Goal: Task Accomplishment & Management: Manage account settings

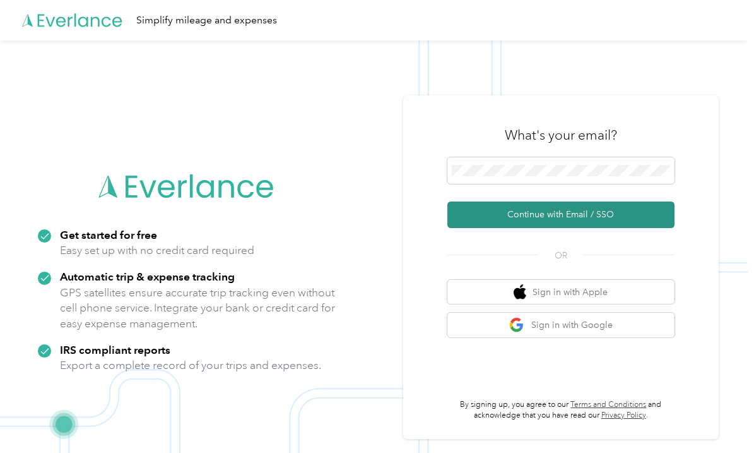
click at [587, 211] on button "Continue with Email / SSO" at bounding box center [560, 214] width 227 height 27
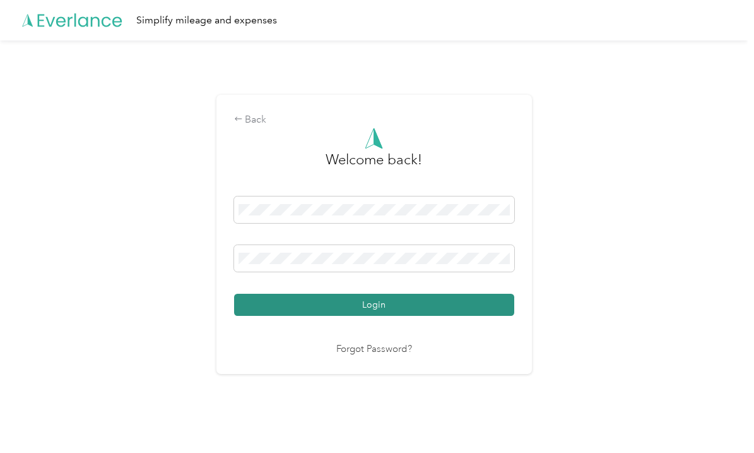
click at [483, 304] on button "Login" at bounding box center [374, 304] width 280 height 22
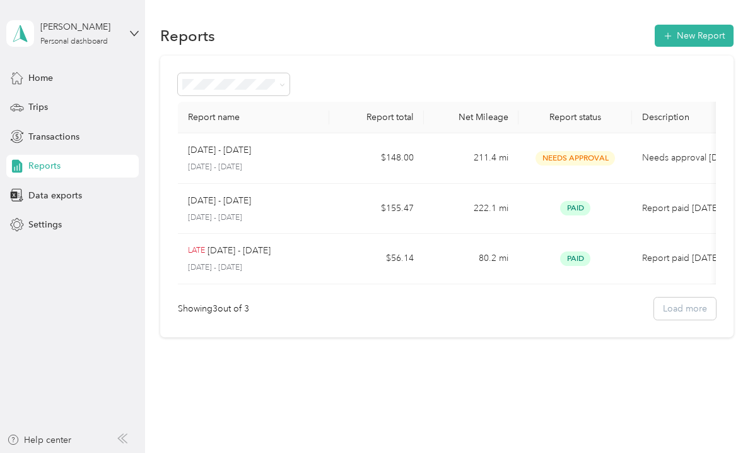
click at [40, 157] on div "Reports" at bounding box center [72, 166] width 133 height 23
click at [126, 136] on div "Transactions" at bounding box center [72, 136] width 133 height 23
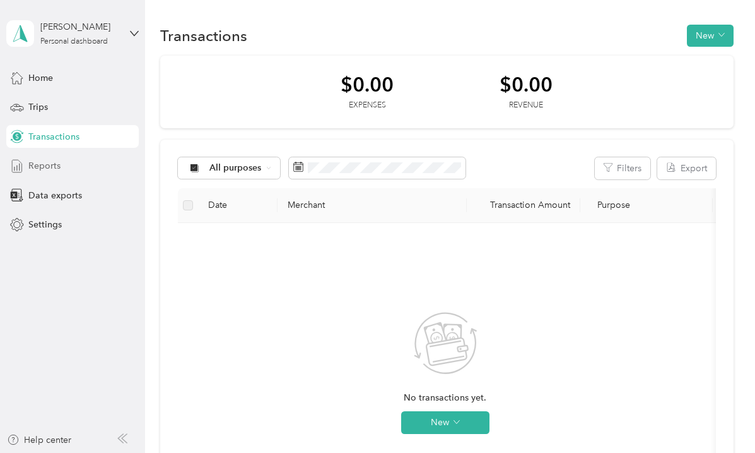
click at [109, 162] on div "Reports" at bounding box center [72, 166] width 133 height 23
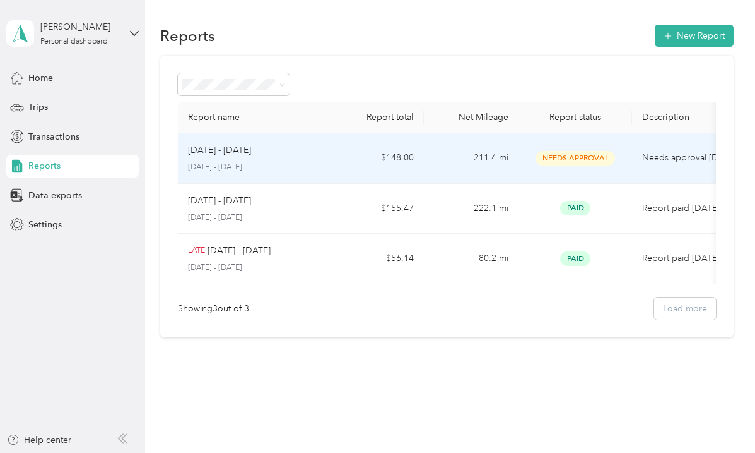
click at [490, 178] on td "211.4 mi" at bounding box center [471, 158] width 95 height 50
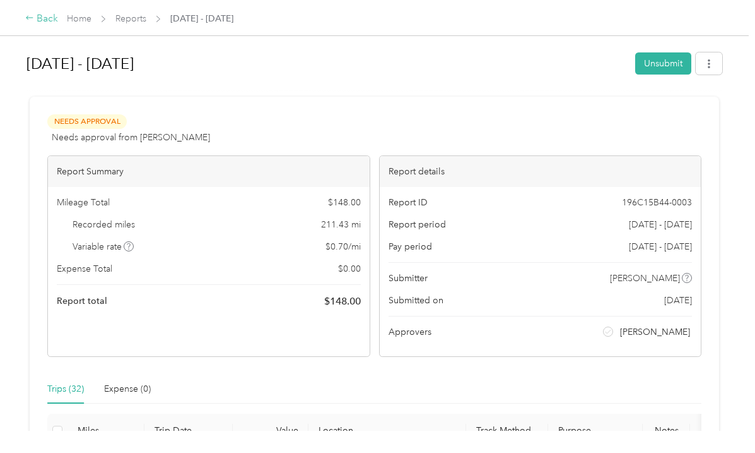
click at [45, 14] on div "Back" at bounding box center [41, 18] width 33 height 15
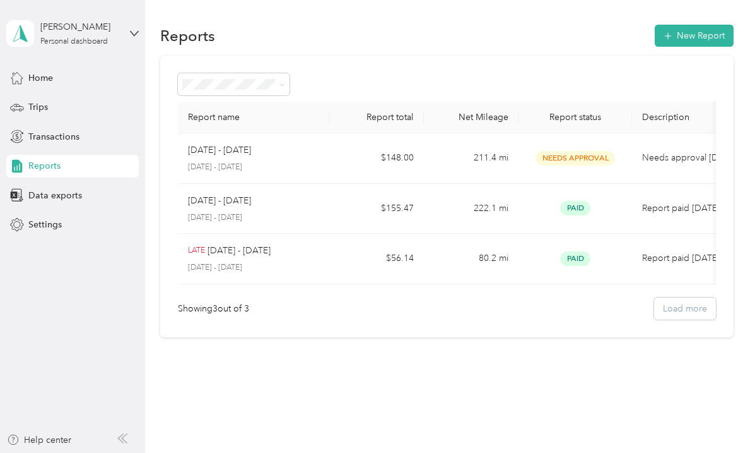
click at [374, 50] on section "Reports New Report Report name Report total Net Mileage Report status Descripti…" at bounding box center [446, 179] width 573 height 315
